Goal: Task Accomplishment & Management: Manage account settings

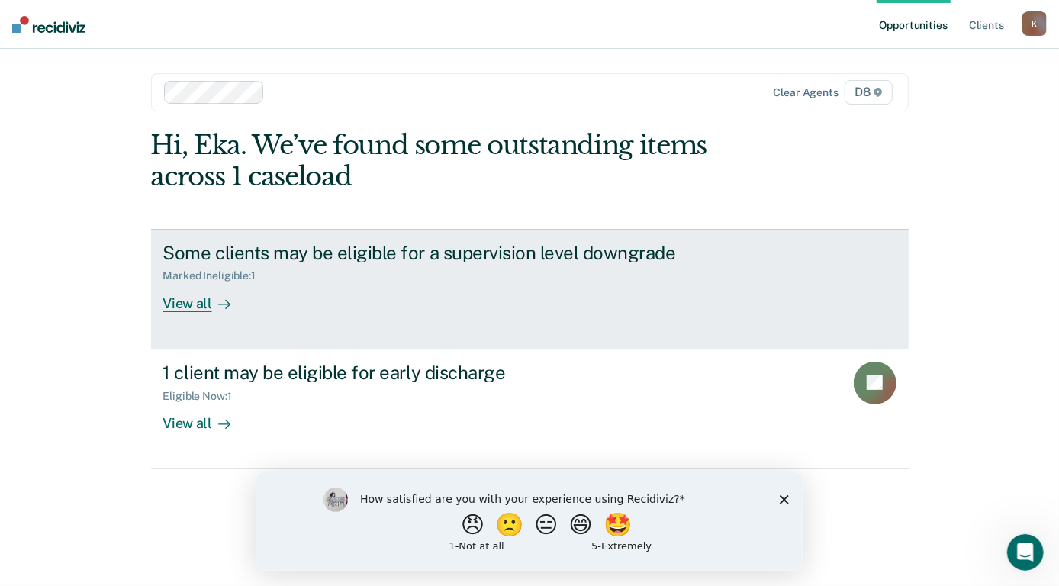
click at [198, 302] on div "View all" at bounding box center [205, 297] width 85 height 30
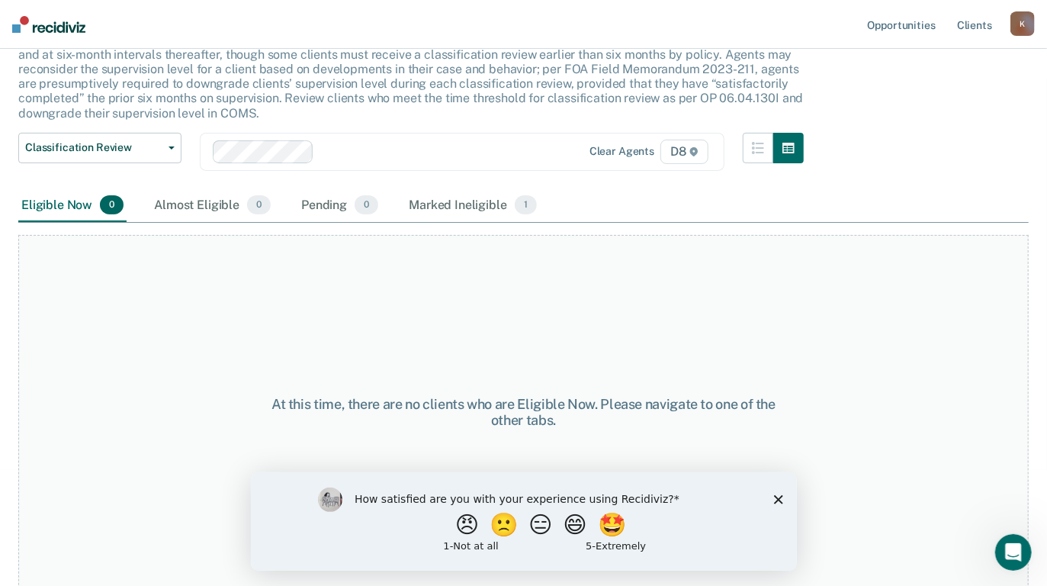
scroll to position [117, 0]
click at [574, 523] on button "😄" at bounding box center [576, 524] width 36 height 31
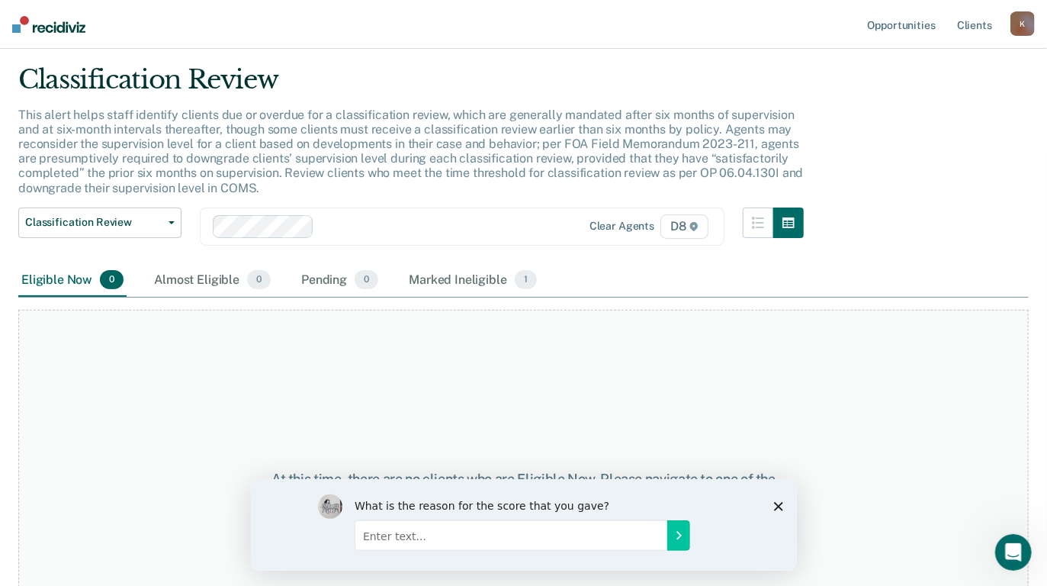
scroll to position [41, 0]
click at [454, 278] on div "Marked Ineligible 1" at bounding box center [473, 281] width 134 height 34
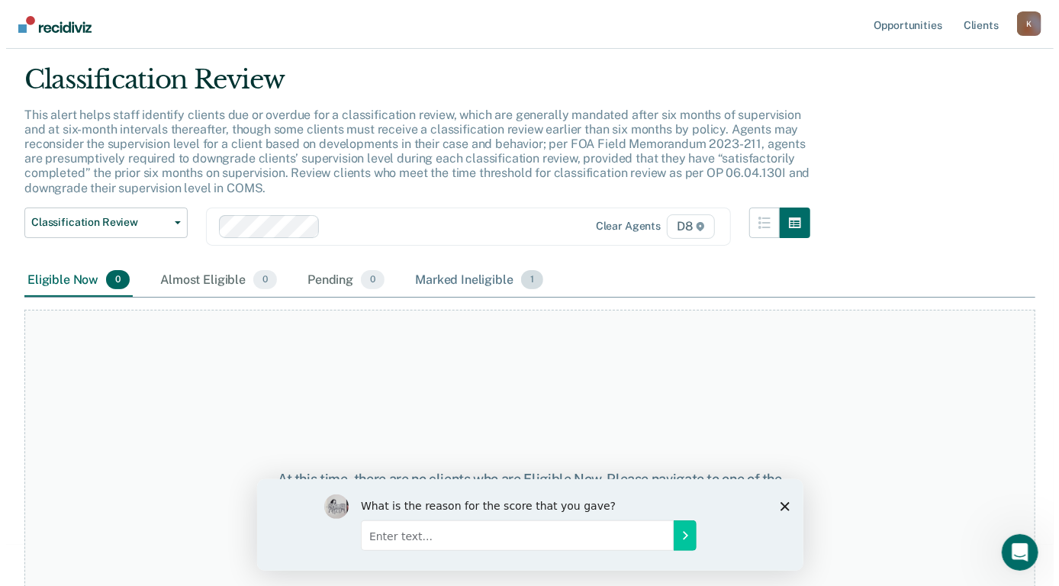
scroll to position [0, 0]
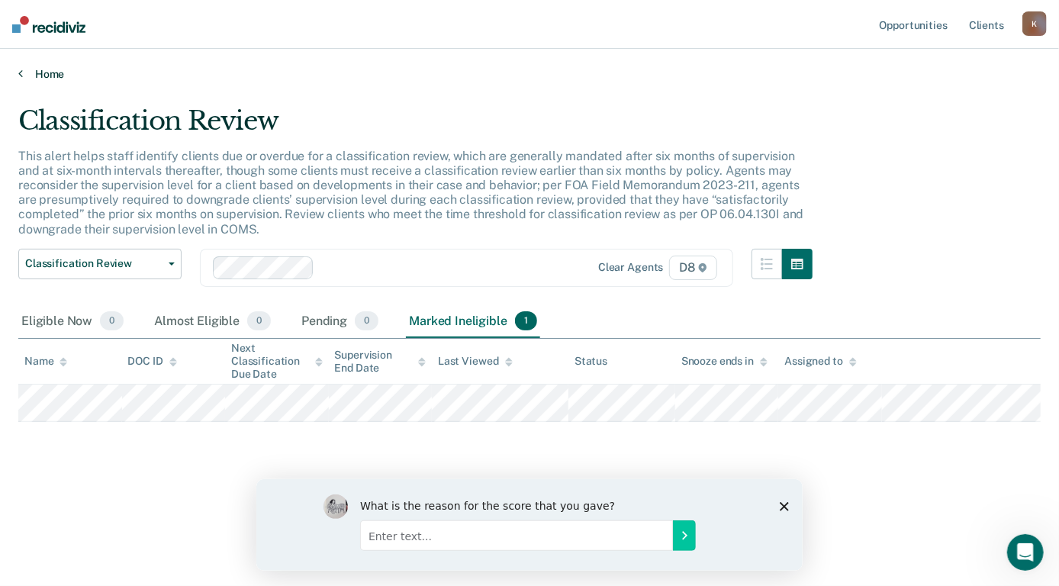
click at [45, 67] on link "Home" at bounding box center [529, 74] width 1022 height 14
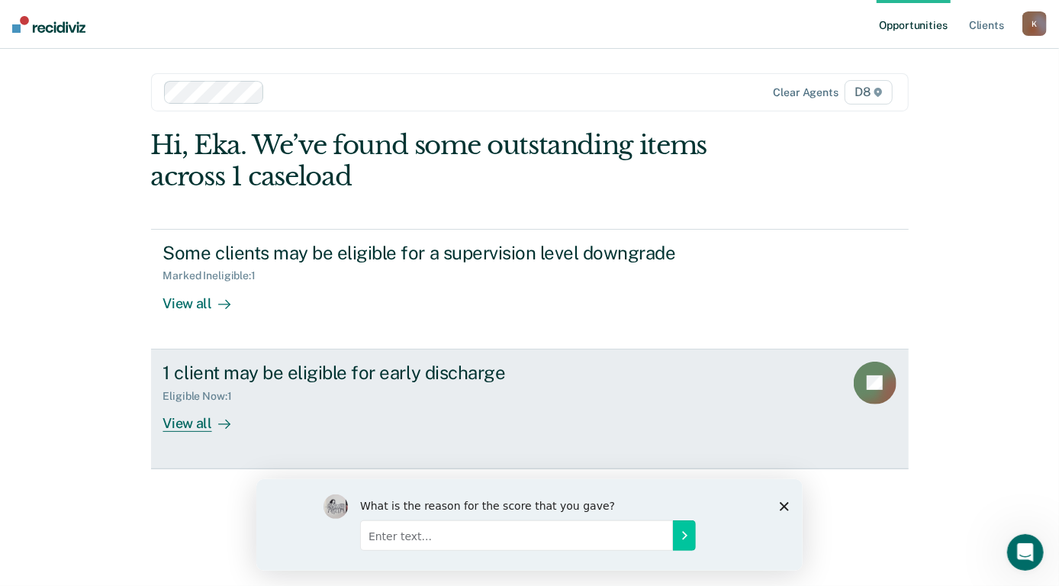
click at [177, 423] on div "View all" at bounding box center [205, 417] width 85 height 30
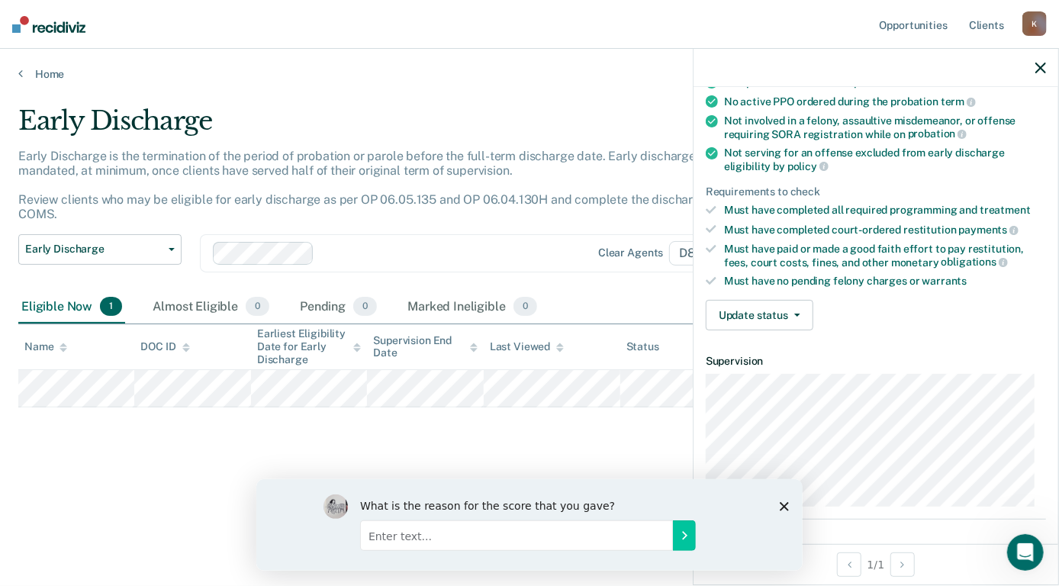
scroll to position [112, 0]
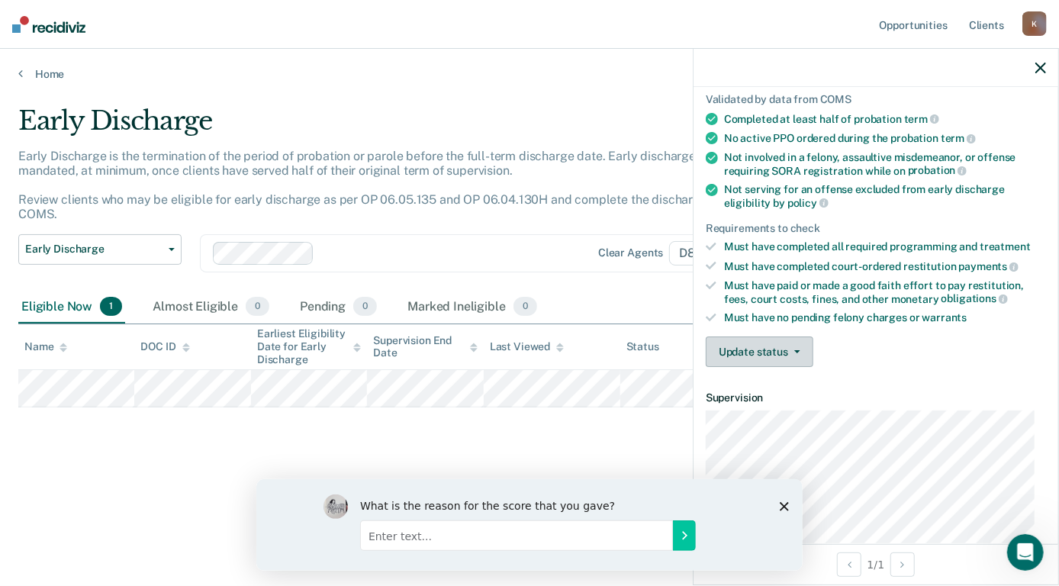
click at [795, 352] on button "Update status" at bounding box center [760, 351] width 108 height 31
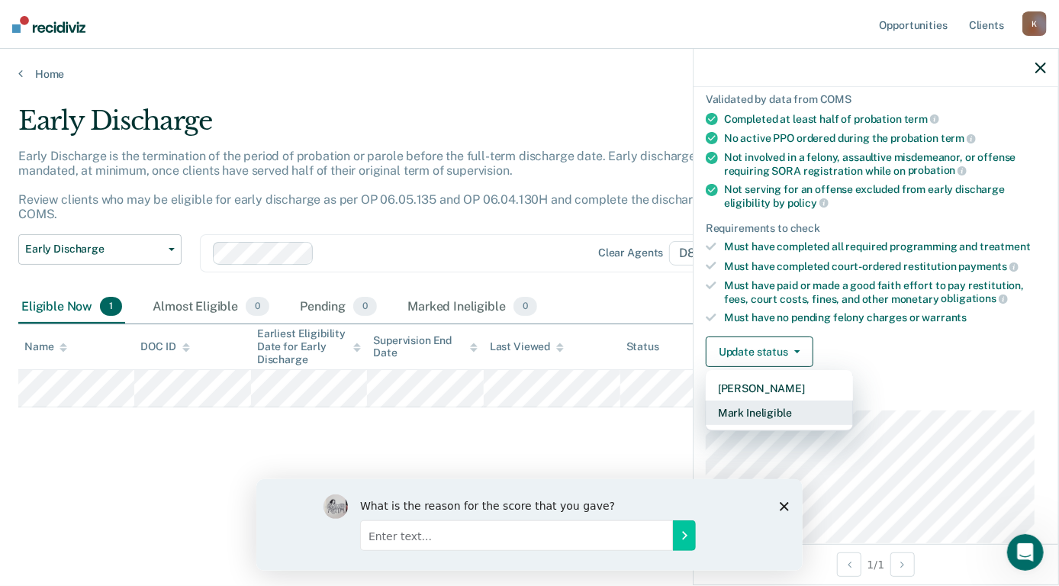
click at [780, 409] on button "Mark Ineligible" at bounding box center [779, 412] width 147 height 24
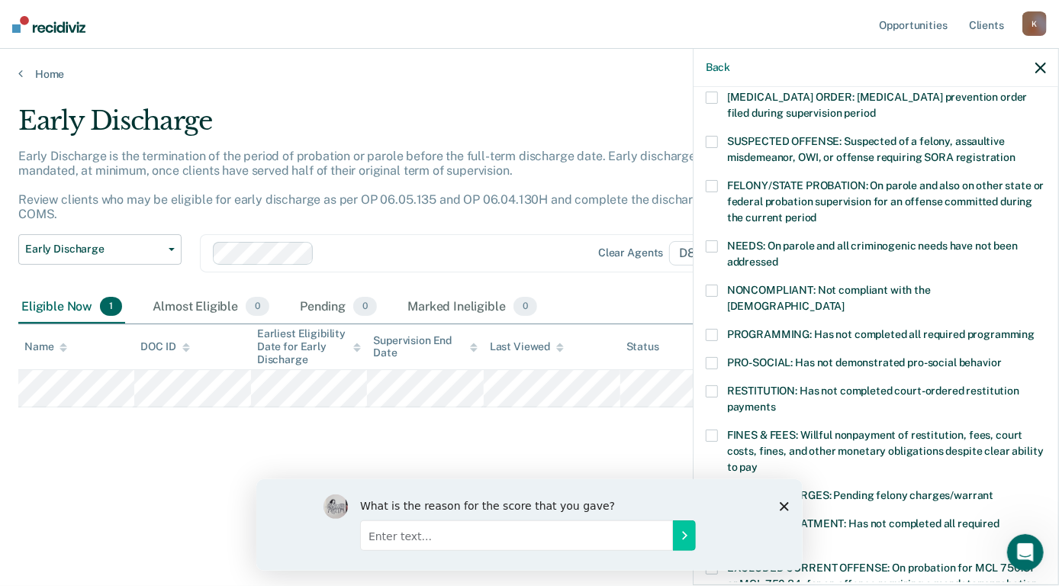
click at [706, 329] on span at bounding box center [712, 335] width 12 height 12
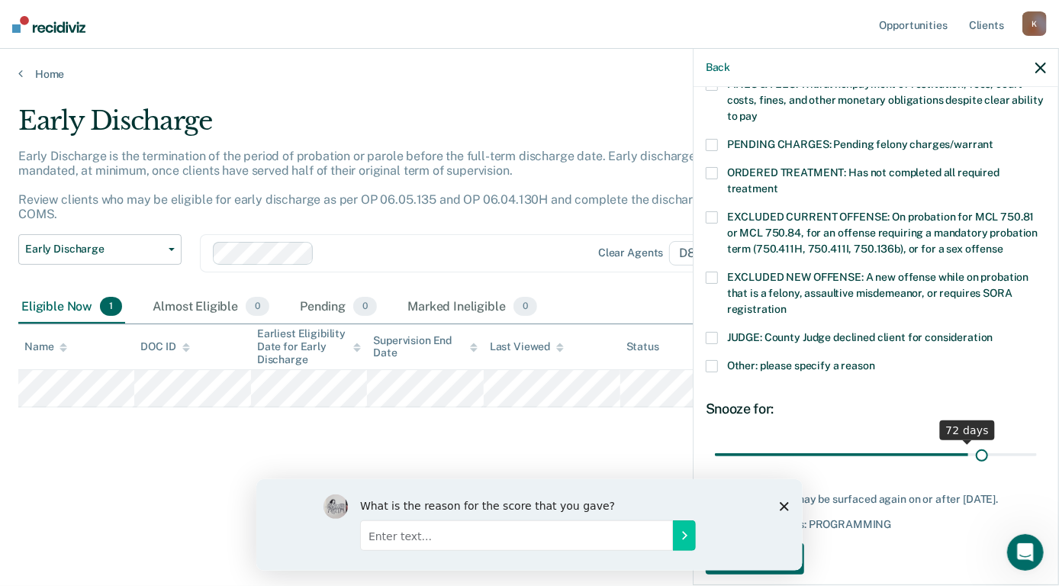
scroll to position [476, 0]
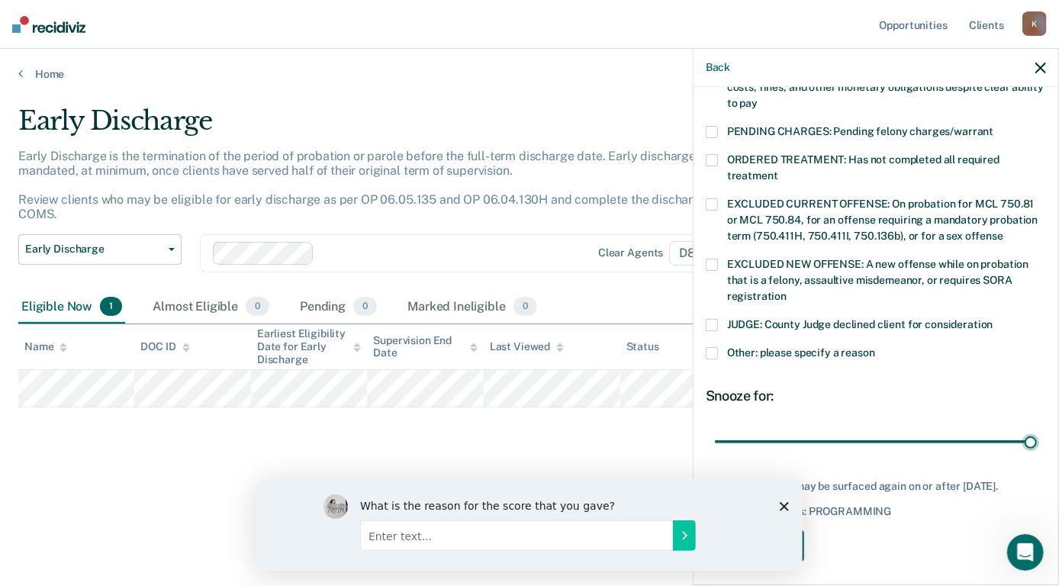
drag, startPoint x: 820, startPoint y: 419, endPoint x: 1026, endPoint y: 426, distance: 206.1
click at [1025, 429] on input "range" at bounding box center [876, 442] width 322 height 27
drag, startPoint x: 960, startPoint y: 71, endPoint x: 906, endPoint y: 72, distance: 54.2
click at [906, 72] on div "Back" at bounding box center [875, 68] width 365 height 38
click at [524, 539] on input "Enter text..." at bounding box center [515, 534] width 313 height 31
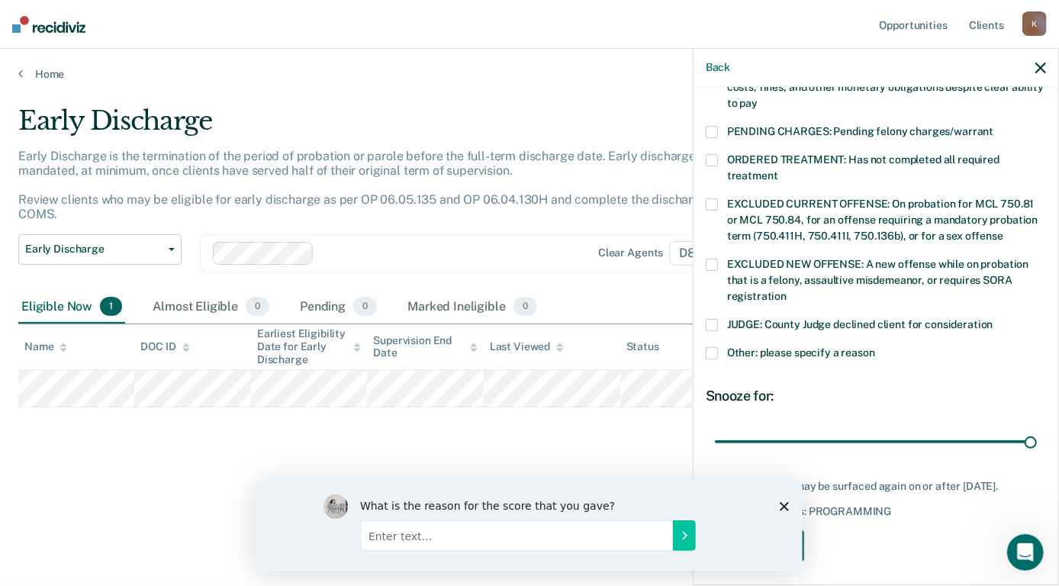
click at [541, 436] on div "Early Discharge Early Discharge is the termination of the period of probation o…" at bounding box center [529, 288] width 1022 height 366
drag, startPoint x: 793, startPoint y: 471, endPoint x: 785, endPoint y: 413, distance: 59.3
click at [785, 413] on div "JH Which of the following requirements has [PERSON_NAME] not met? [MEDICAL_DATA…" at bounding box center [876, 99] width 340 height 941
click at [789, 429] on input "range" at bounding box center [876, 442] width 322 height 27
click at [786, 507] on icon "Close survey" at bounding box center [783, 505] width 9 height 9
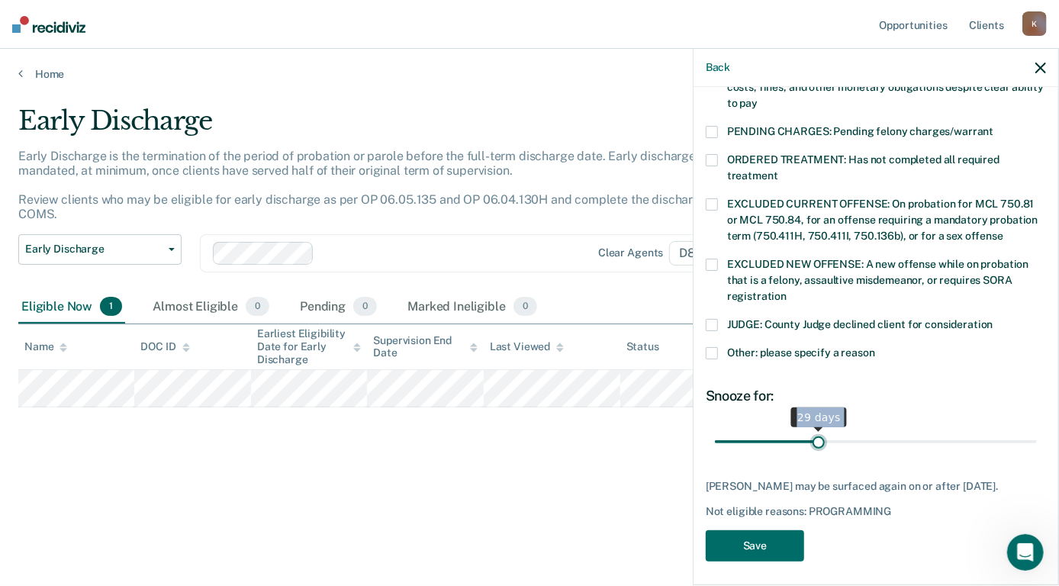
click at [816, 429] on input "range" at bounding box center [876, 442] width 322 height 27
click at [821, 429] on input "range" at bounding box center [876, 442] width 322 height 27
click at [828, 429] on input "range" at bounding box center [876, 442] width 322 height 27
click at [845, 429] on input "range" at bounding box center [876, 442] width 322 height 27
click at [859, 429] on input "range" at bounding box center [876, 442] width 322 height 27
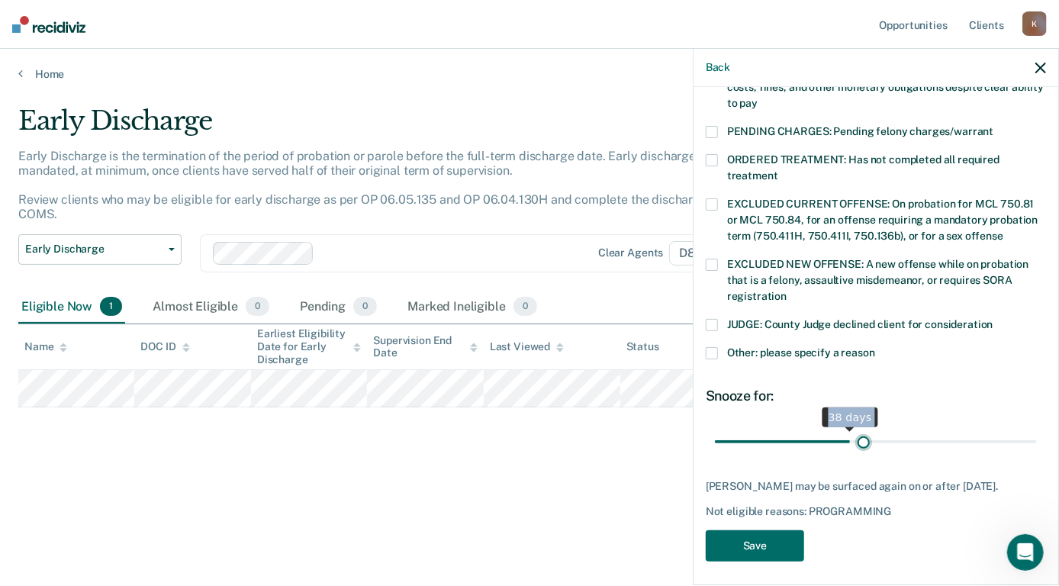
scroll to position [463, 0]
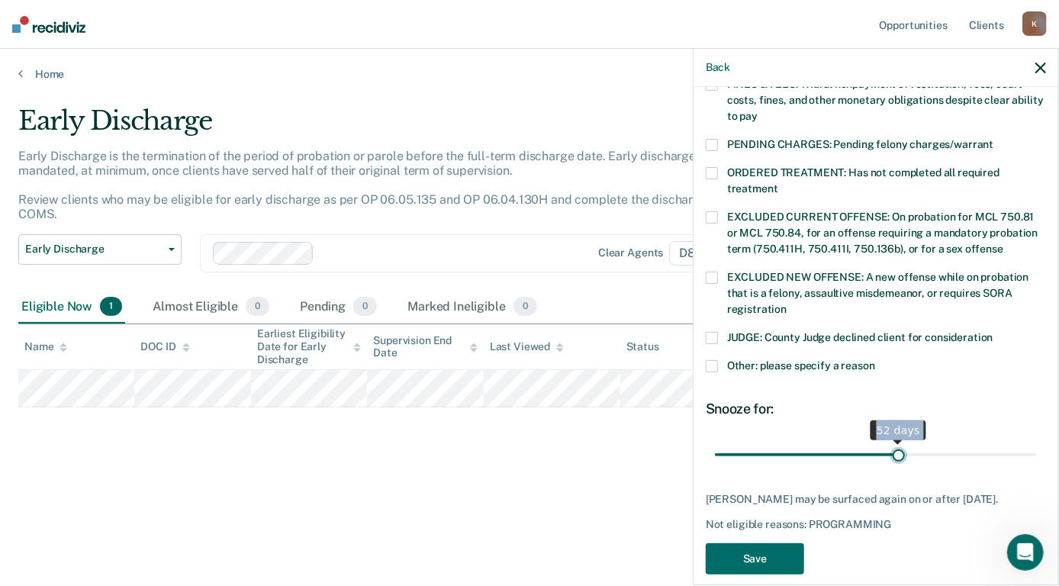
click at [892, 442] on input "range" at bounding box center [876, 455] width 322 height 27
click at [932, 442] on input "range" at bounding box center [876, 455] width 322 height 27
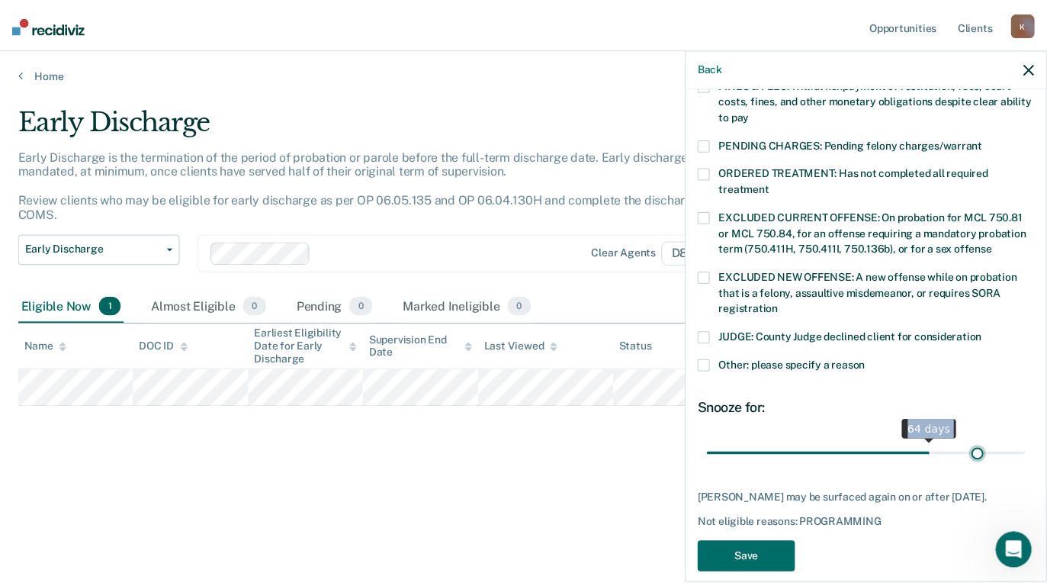
scroll to position [476, 0]
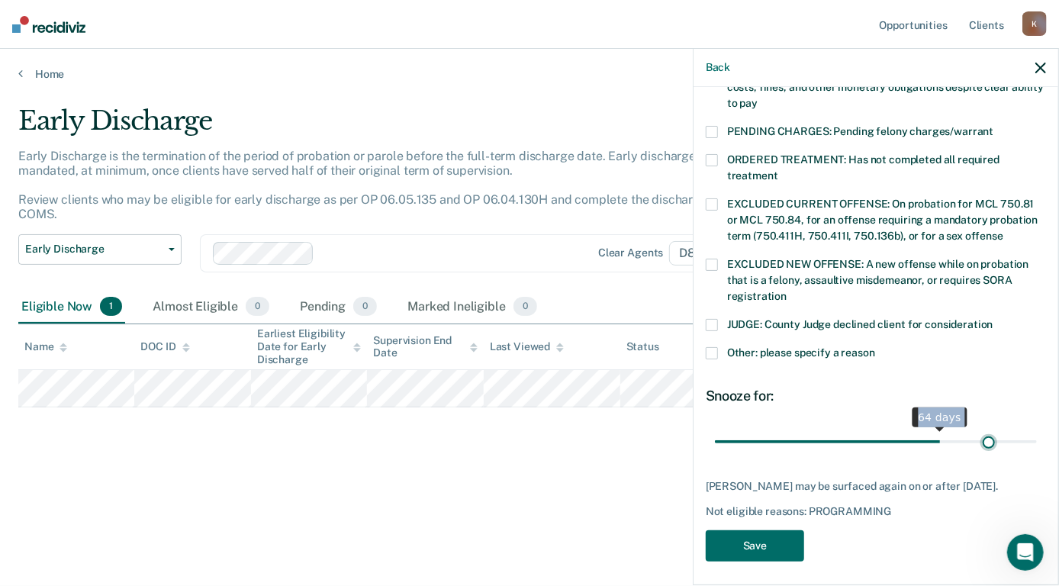
click at [979, 436] on input "range" at bounding box center [876, 442] width 322 height 27
type input "90"
click at [1019, 429] on input "range" at bounding box center [876, 442] width 322 height 27
click at [743, 534] on button "Save" at bounding box center [755, 545] width 98 height 31
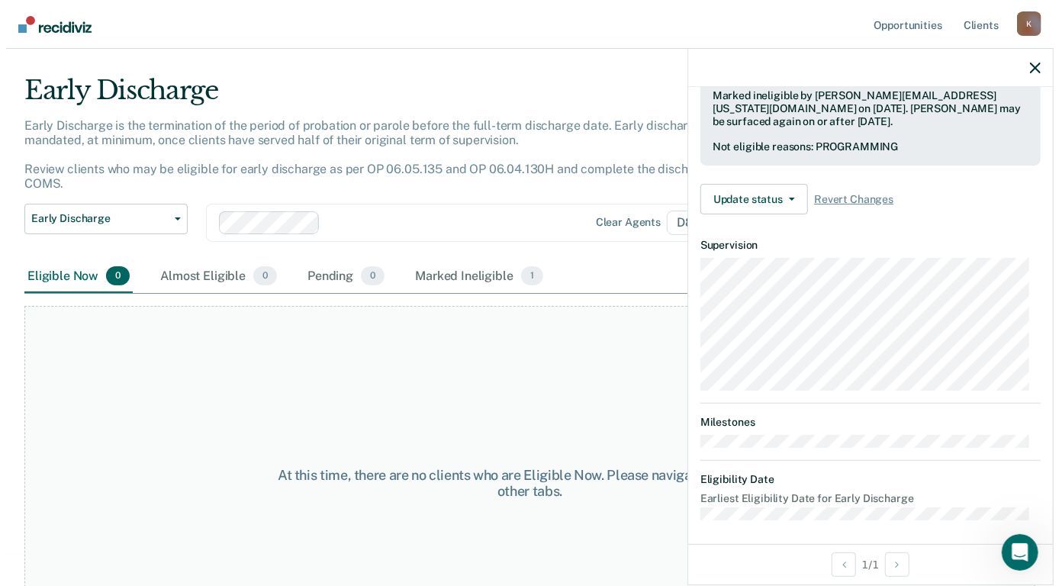
scroll to position [0, 0]
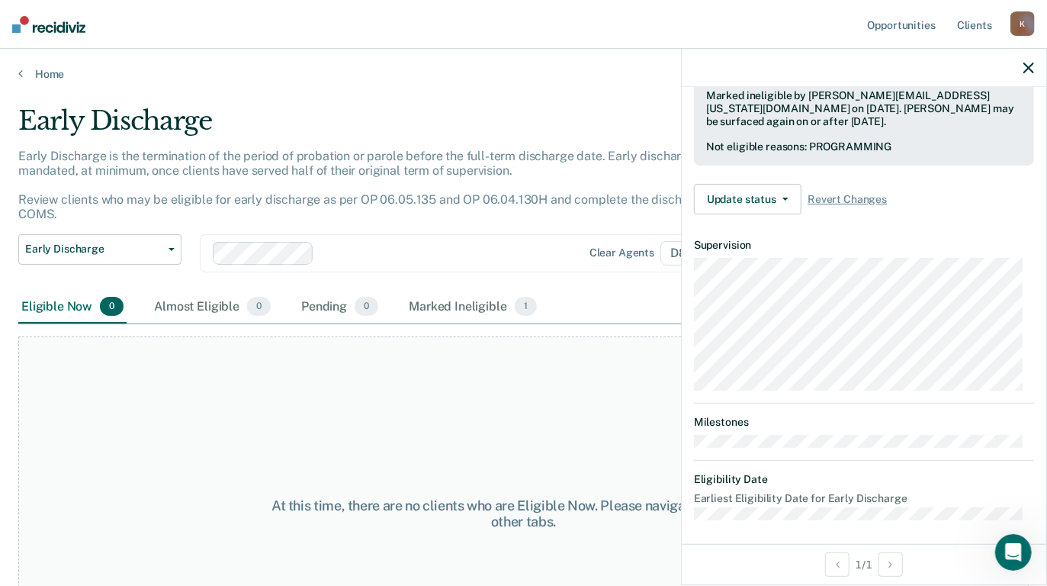
click at [1034, 69] on icon "button" at bounding box center [1029, 68] width 11 height 11
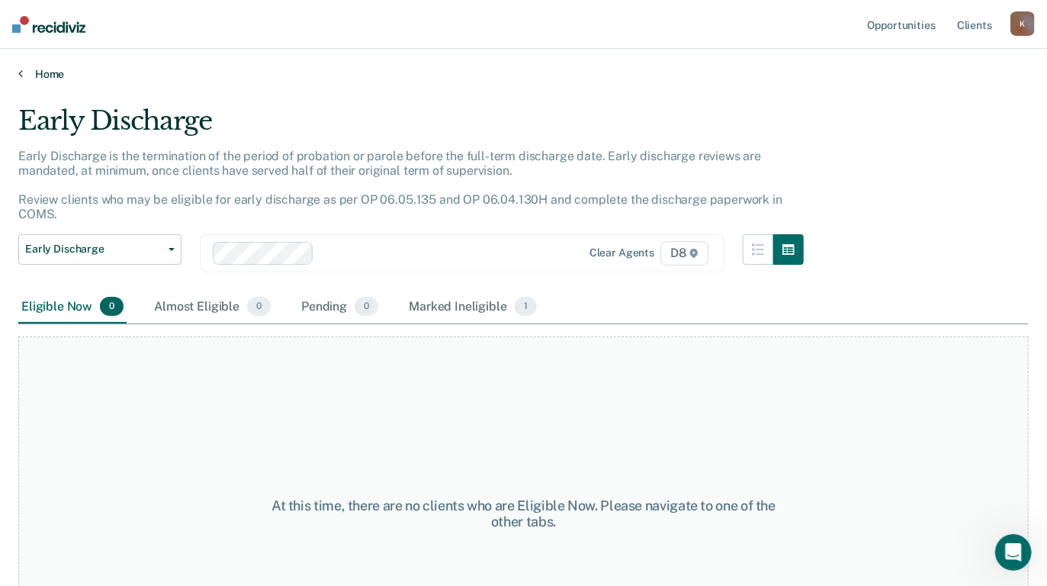
click at [40, 70] on link "Home" at bounding box center [523, 74] width 1011 height 14
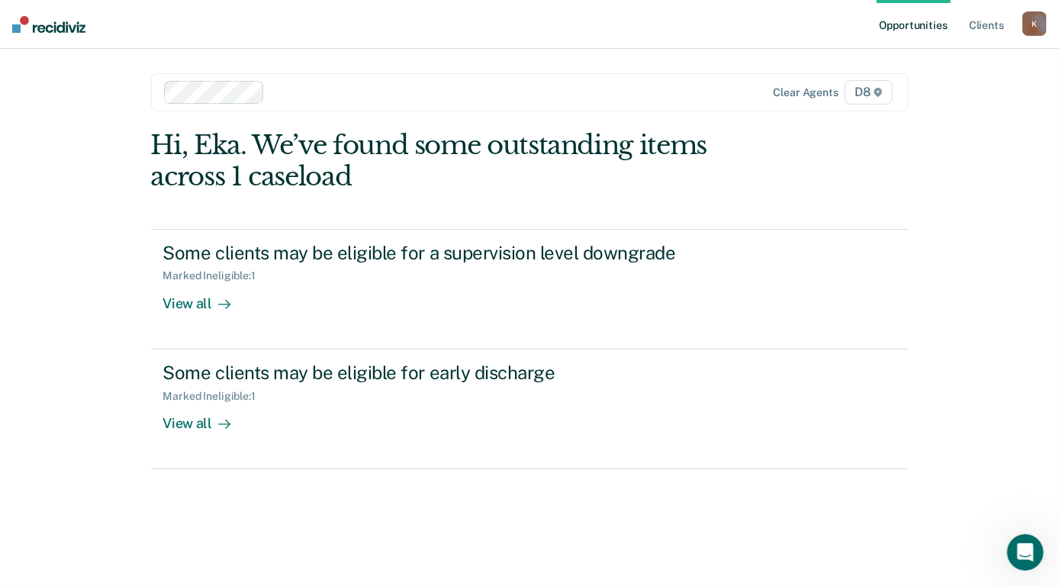
click at [1028, 24] on div "K" at bounding box center [1034, 23] width 24 height 24
click at [926, 100] on link "Log Out" at bounding box center [973, 100] width 123 height 13
